Goal: Information Seeking & Learning: Learn about a topic

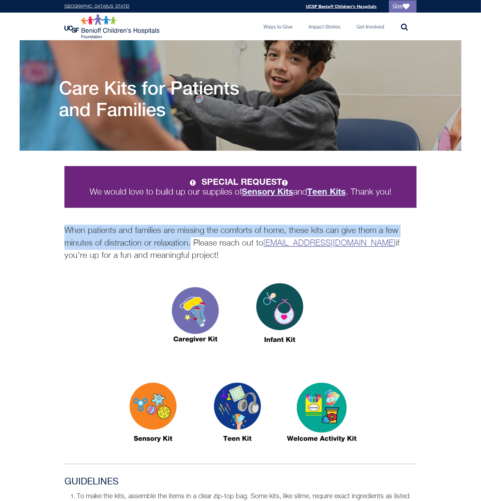
drag, startPoint x: 54, startPoint y: 228, endPoint x: 188, endPoint y: 240, distance: 135.0
click at [188, 240] on div "SPECIAL REQUEST We would love to build up our supplies of Sensory Kits and Teen…" at bounding box center [240, 206] width 481 height 111
copy p "When patients and families are missing the comforts of home, these kits can giv…"
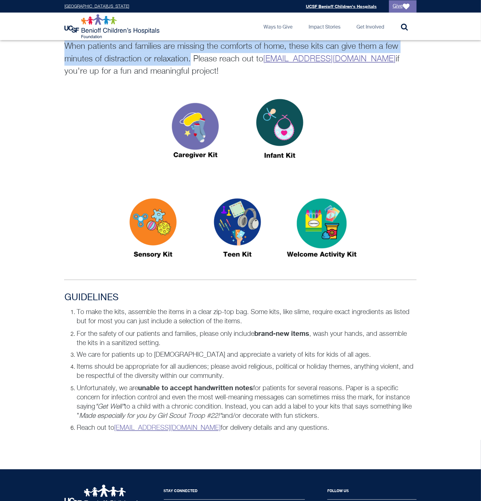
scroll to position [192, 0]
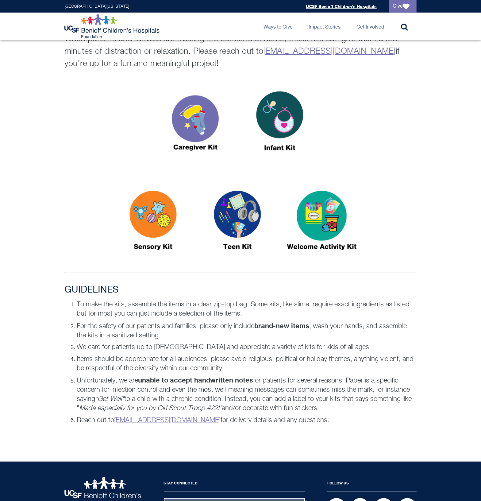
click at [459, 117] on div at bounding box center [240, 125] width 481 height 90
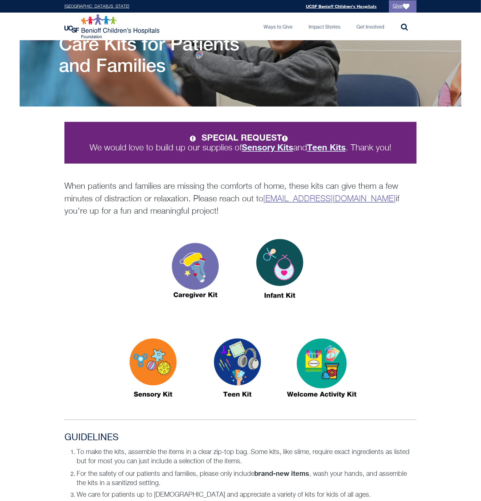
scroll to position [0, 0]
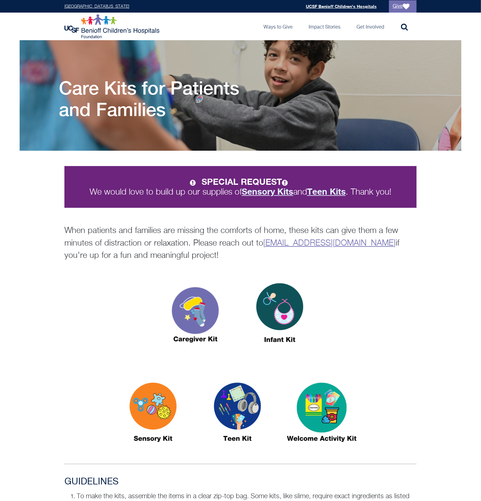
click at [268, 189] on strong "Sensory Kits" at bounding box center [268, 191] width 52 height 10
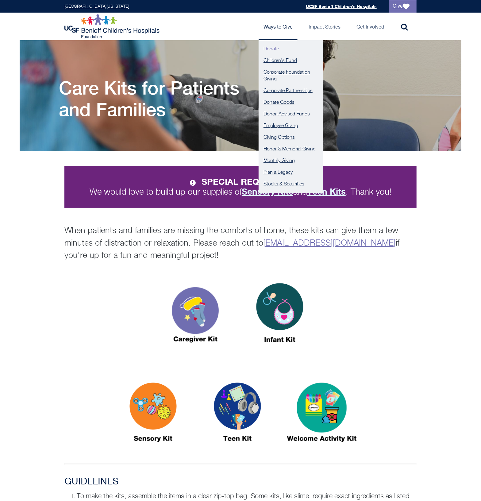
click at [276, 47] on link "Donate" at bounding box center [291, 49] width 64 height 12
click at [288, 101] on link "Donate Goods" at bounding box center [291, 103] width 64 height 12
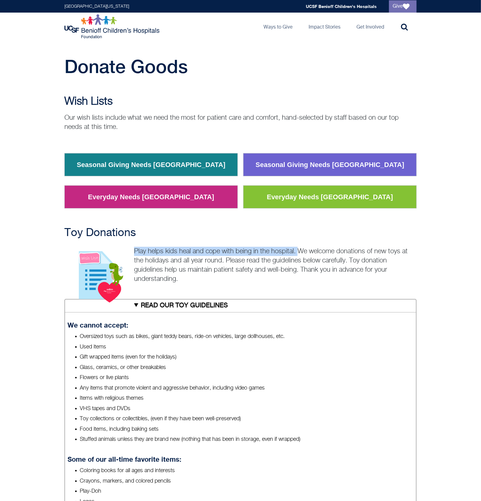
drag, startPoint x: 135, startPoint y: 251, endPoint x: 298, endPoint y: 250, distance: 163.7
click at [298, 250] on p "Play helps kids heal and cope with being in the hospital. We welcome donations …" at bounding box center [240, 265] width 352 height 37
copy p "Play helps kids heal and cope with being in the hospital."
click at [411, 275] on p "Play helps kids heal and cope with being in the hospital. We welcome donations …" at bounding box center [240, 265] width 352 height 37
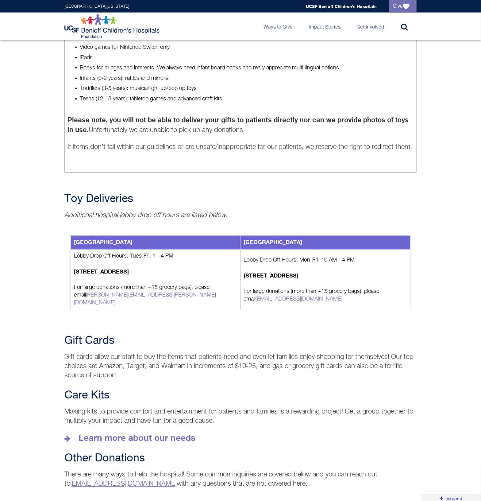
scroll to position [575, 0]
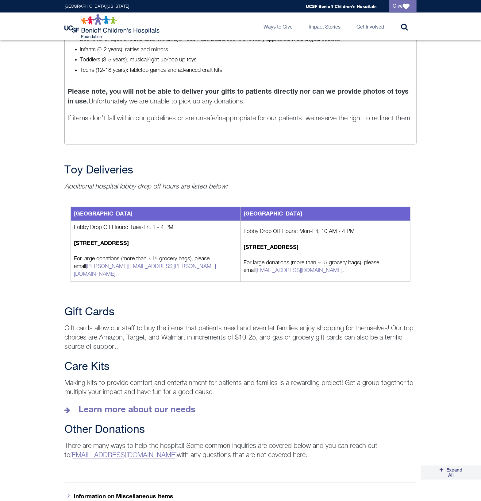
click at [70, 381] on p "Making kits to provide comfort and entertainment for patients and families is a…" at bounding box center [240, 388] width 352 height 18
click at [235, 380] on p "Making kits to provide comfort and entertainment for patients and families is a…" at bounding box center [240, 388] width 352 height 18
drag, startPoint x: 65, startPoint y: 378, endPoint x: 215, endPoint y: 380, distance: 149.2
click at [215, 380] on p "Making kits to provide comfort and entertainment for patients and families is a…" at bounding box center [240, 388] width 352 height 18
click at [471, 315] on div "Gift Cards Gift cards allow our staff to buy the items that patients need and e…" at bounding box center [240, 328] width 481 height 45
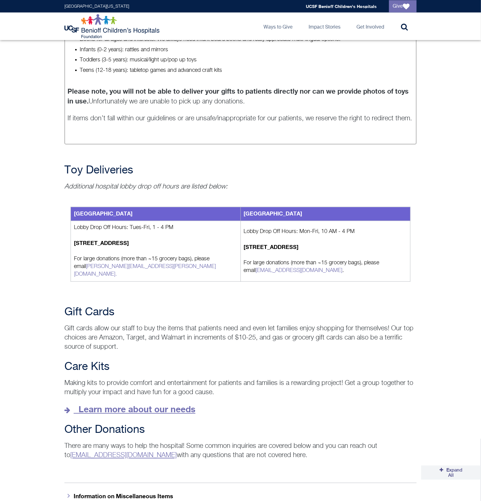
click at [111, 404] on strong "Learn more about our needs" at bounding box center [137, 409] width 117 height 10
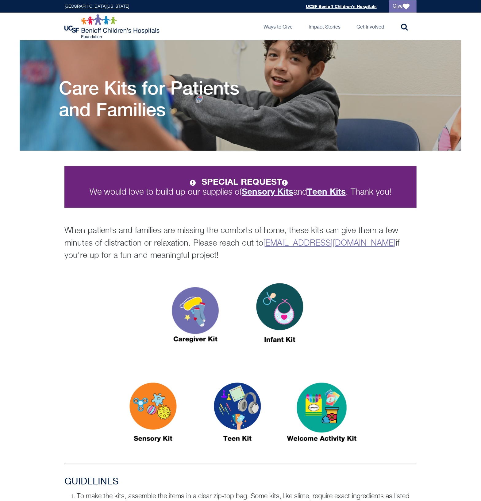
click at [35, 240] on div "SPECIAL REQUEST We would love to build up our supplies of Sensory Kits and Teen…" at bounding box center [240, 206] width 481 height 111
drag, startPoint x: 247, startPoint y: 126, endPoint x: 237, endPoint y: 91, distance: 36.1
click at [237, 91] on h1 "Care Kits for Patients and Families" at bounding box center [163, 98] width 209 height 43
click at [239, 91] on h1 "Care Kits for Patients and Families" at bounding box center [163, 98] width 209 height 43
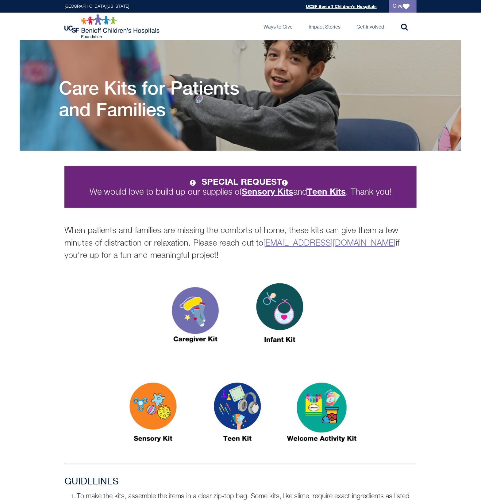
drag, startPoint x: 239, startPoint y: 91, endPoint x: 284, endPoint y: 120, distance: 53.6
click at [284, 120] on div "Care Kits for Patients and Families" at bounding box center [241, 106] width 364 height 58
drag, startPoint x: 290, startPoint y: 172, endPoint x: 249, endPoint y: 115, distance: 69.5
drag, startPoint x: 249, startPoint y: 115, endPoint x: 216, endPoint y: 135, distance: 38.8
click at [216, 135] on div "Care Kits for Patients and Families" at bounding box center [241, 106] width 364 height 58
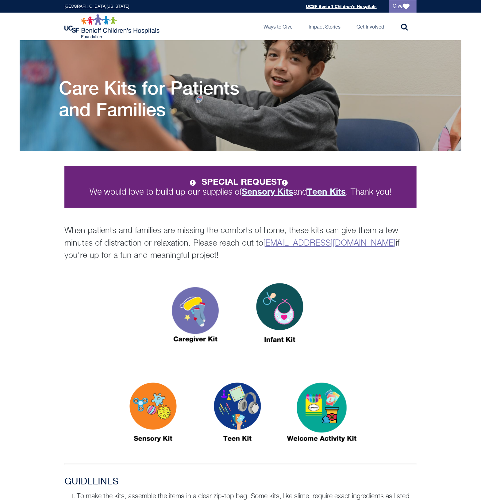
click at [4, 420] on div at bounding box center [240, 419] width 481 height 96
